Goal: Navigation & Orientation: Find specific page/section

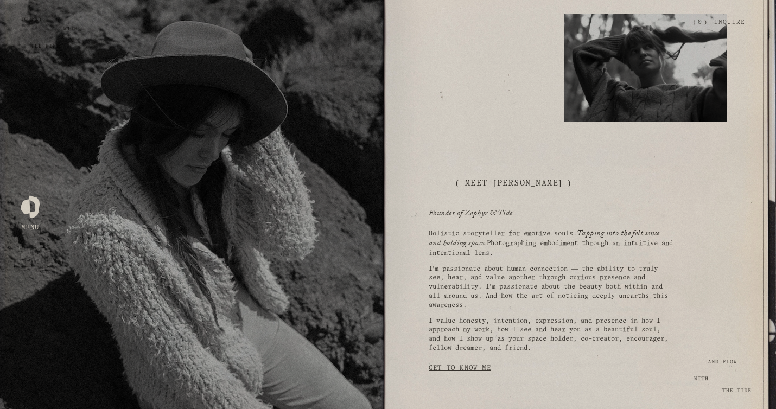
scroll to position [642, 0]
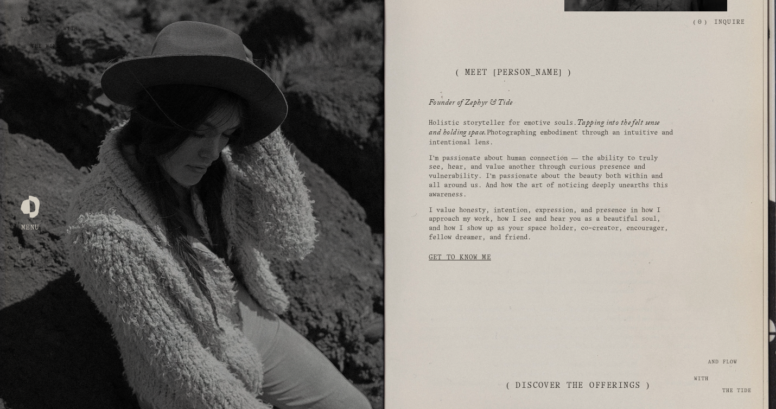
click at [465, 259] on link "Get to Know Me" at bounding box center [460, 257] width 62 height 21
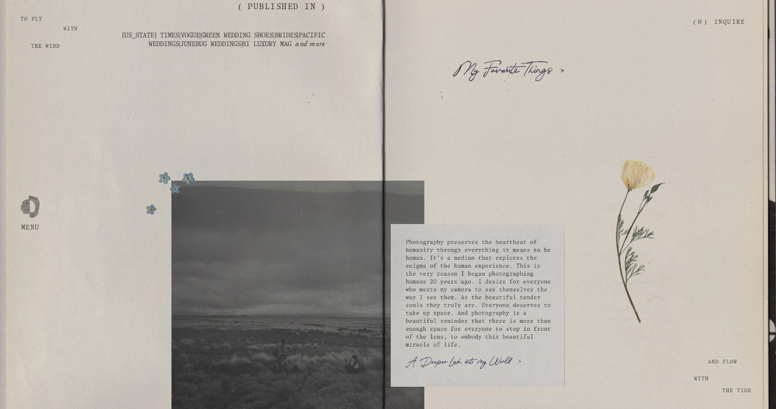
scroll to position [1690, 0]
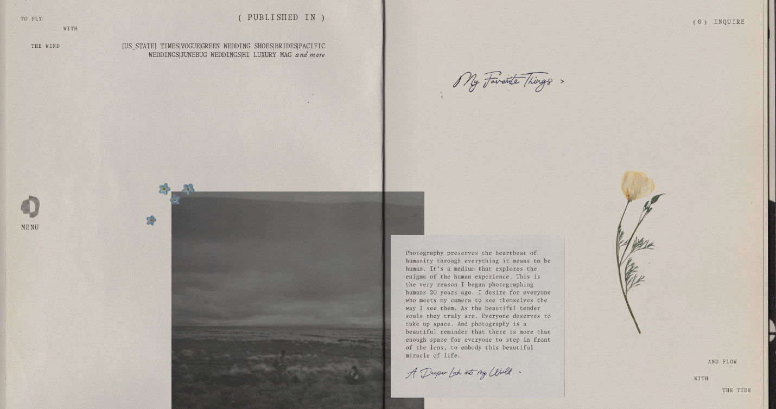
click at [546, 92] on div at bounding box center [508, 81] width 114 height 21
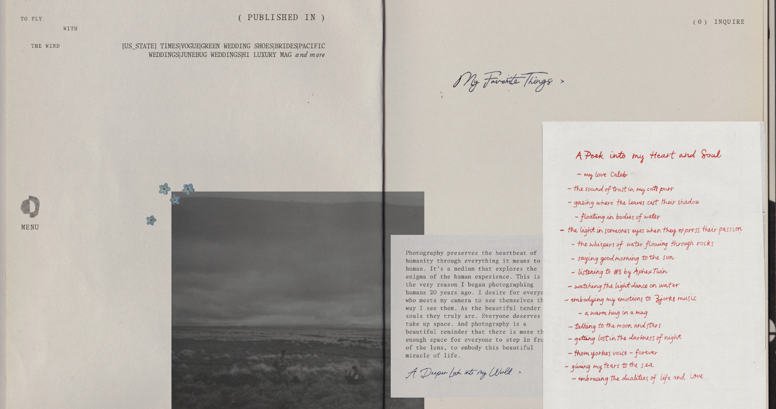
click at [492, 159] on div at bounding box center [388, 204] width 776 height 409
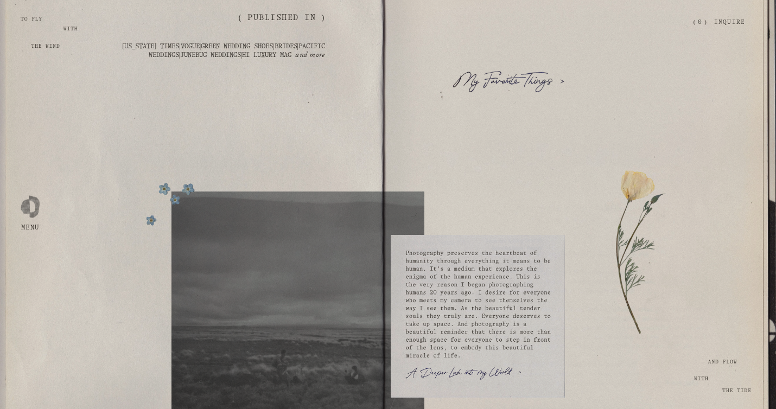
scroll to position [1830, 0]
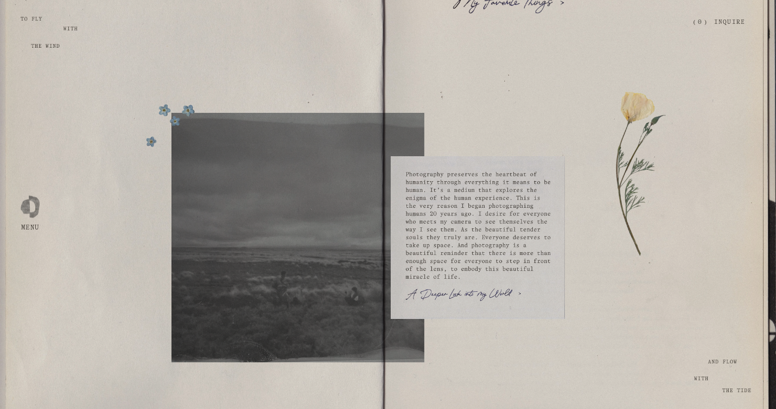
click at [554, 5] on div "Skip to Content Open Menu Close Menu Zephyr & Tide Home About Photography (" at bounding box center [388, 22] width 776 height 45
click at [533, 1] on div "Skip to Content Open Menu Close Menu Zephyr & Tide Home About Photography (" at bounding box center [388, 22] width 776 height 45
click at [32, 207] on div at bounding box center [30, 204] width 19 height 19
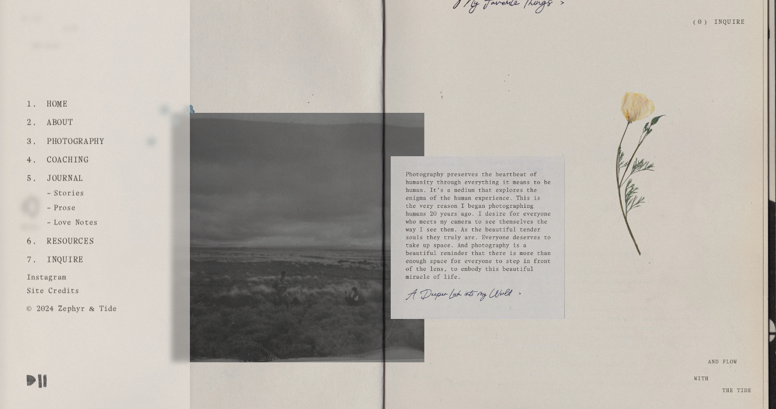
click at [55, 288] on link "Site Credits" at bounding box center [55, 292] width 57 height 18
click at [75, 137] on link "Photography" at bounding box center [75, 141] width 66 height 18
